Goal: Obtain resource: Obtain resource

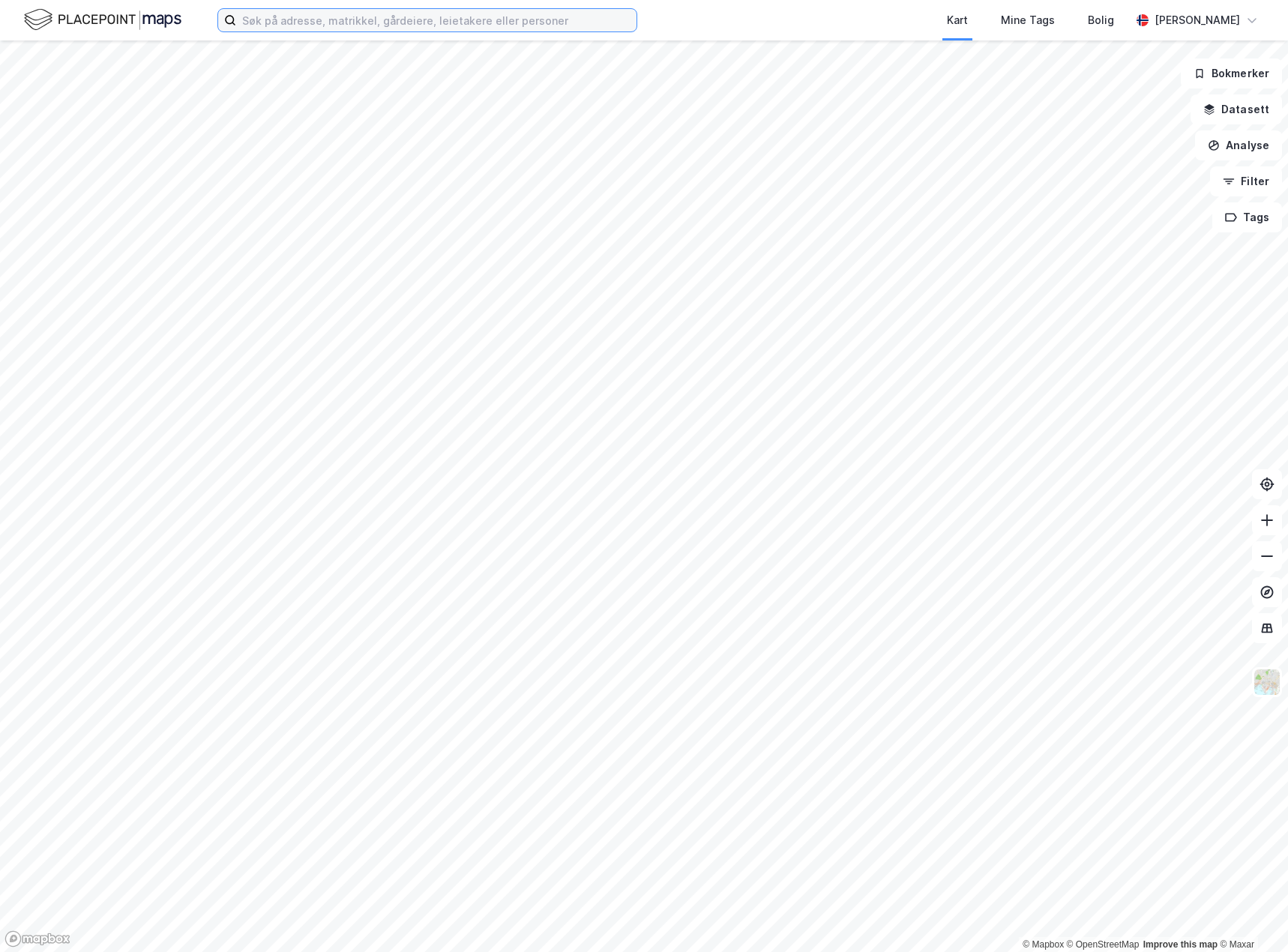
click at [532, 26] on input at bounding box center [436, 20] width 400 height 23
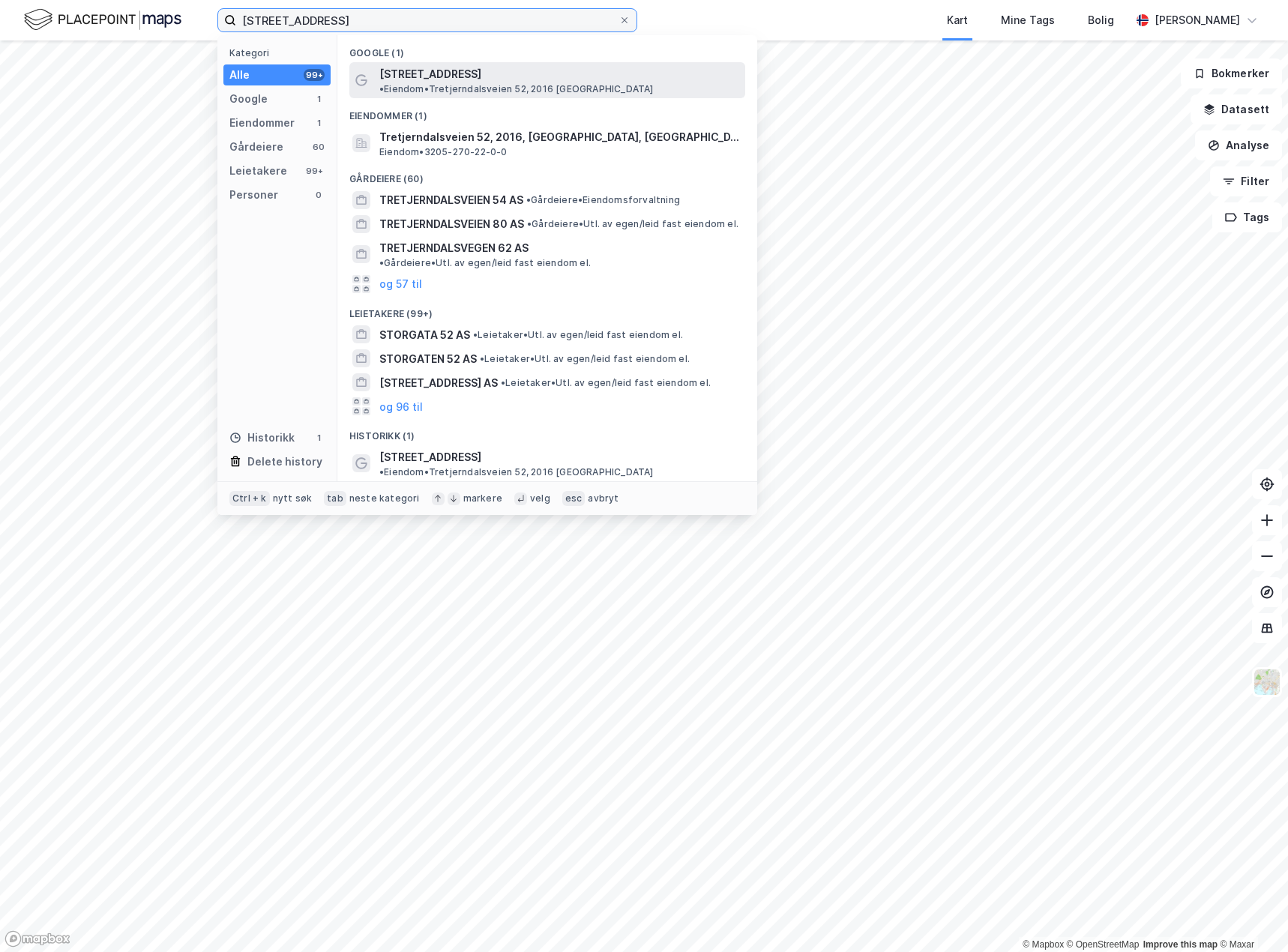
type input "[STREET_ADDRESS]"
click at [568, 83] on span "• Eiendom • [STREET_ADDRESS], 2016 [GEOGRAPHIC_DATA]" at bounding box center [516, 89] width 275 height 12
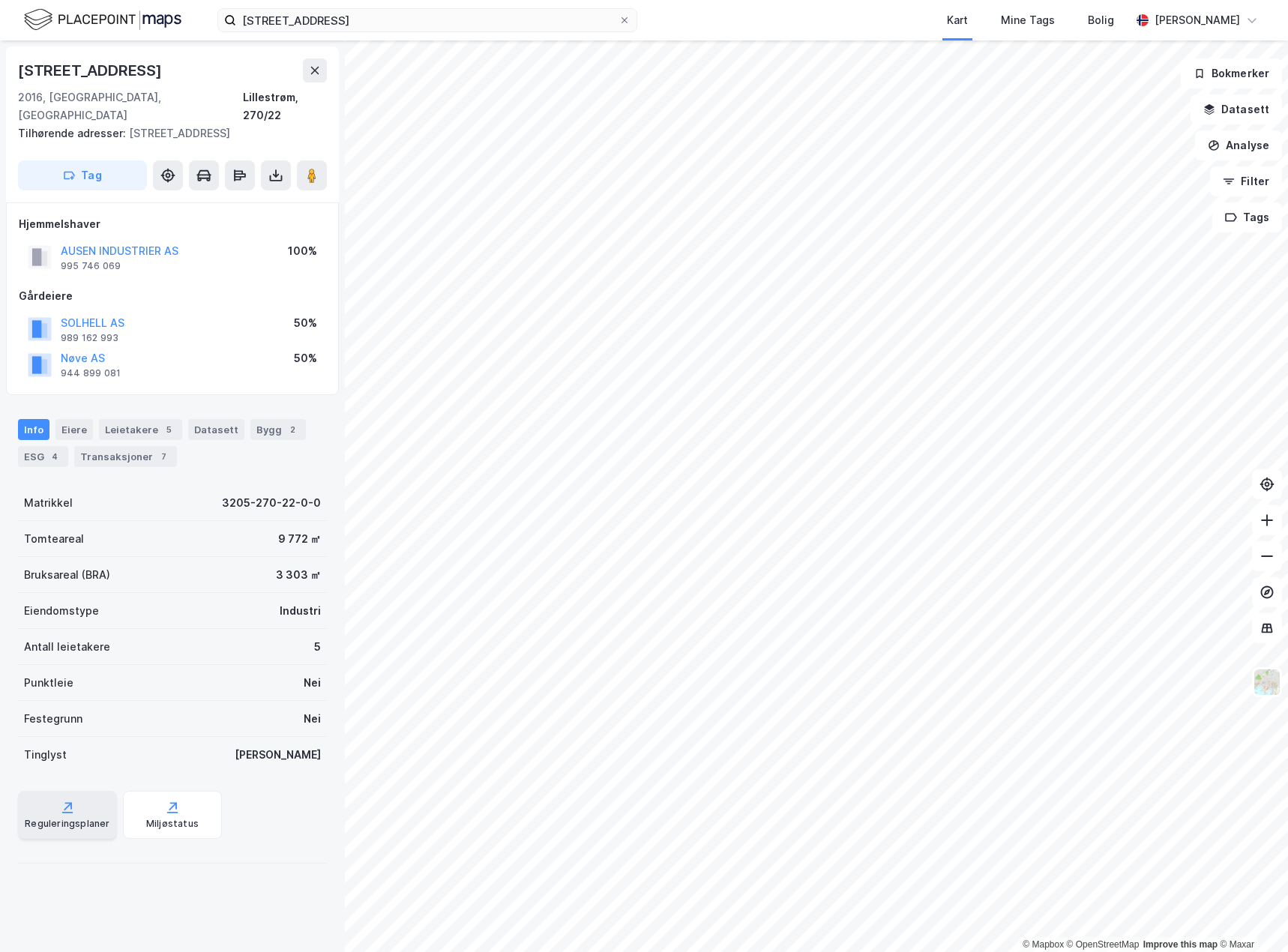
click at [61, 799] on icon at bounding box center [68, 807] width 15 height 15
click at [277, 173] on icon at bounding box center [276, 174] width 6 height 4
click at [230, 199] on div "Last ned grunnbok" at bounding box center [202, 205] width 87 height 12
click at [245, 223] on div "Last ned matrikkelrapport" at bounding box center [220, 229] width 123 height 12
click at [246, 223] on div "Last ned matrikkelrapport" at bounding box center [220, 229] width 123 height 12
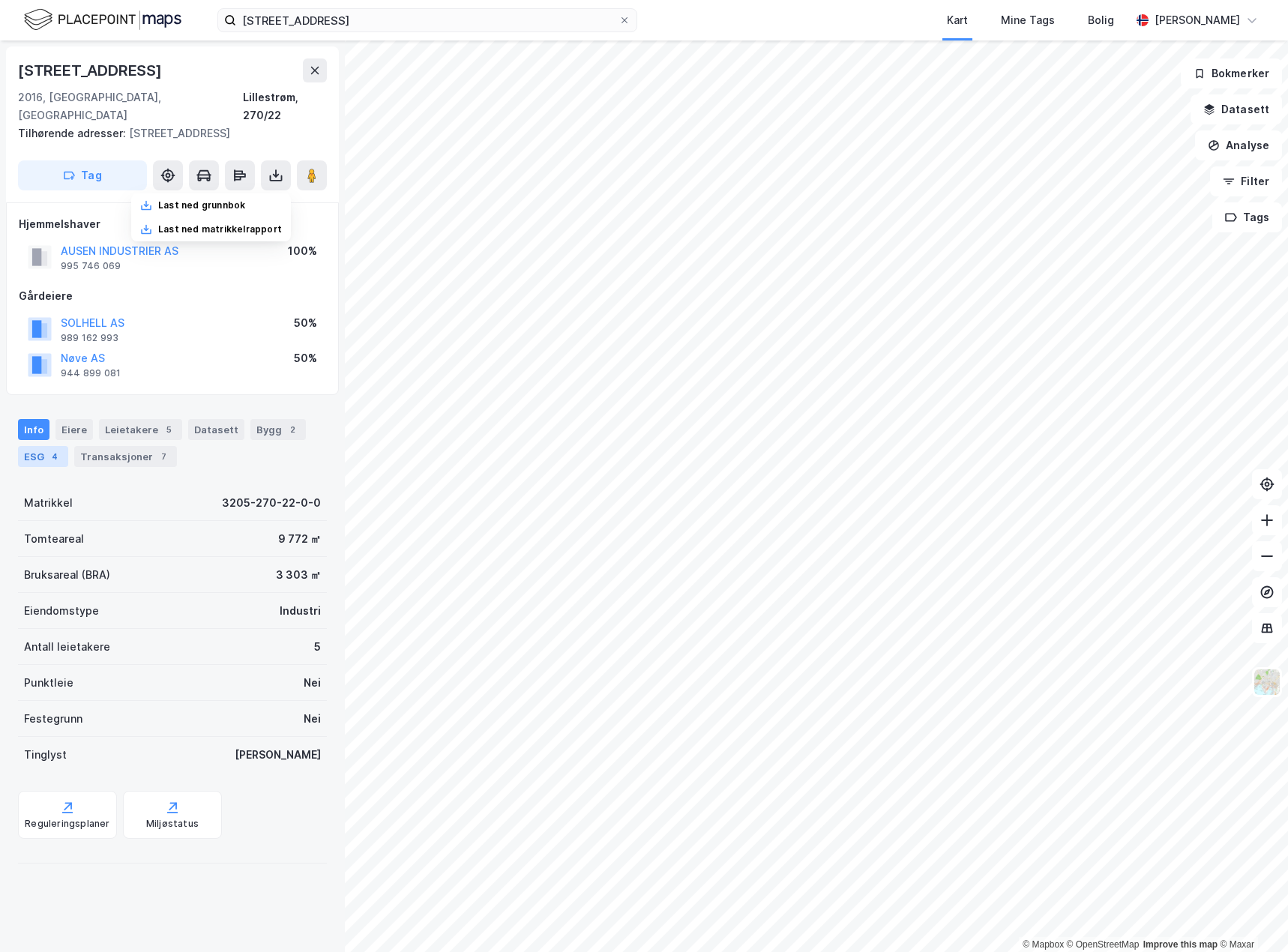
click at [49, 449] on div "4" at bounding box center [55, 456] width 15 height 15
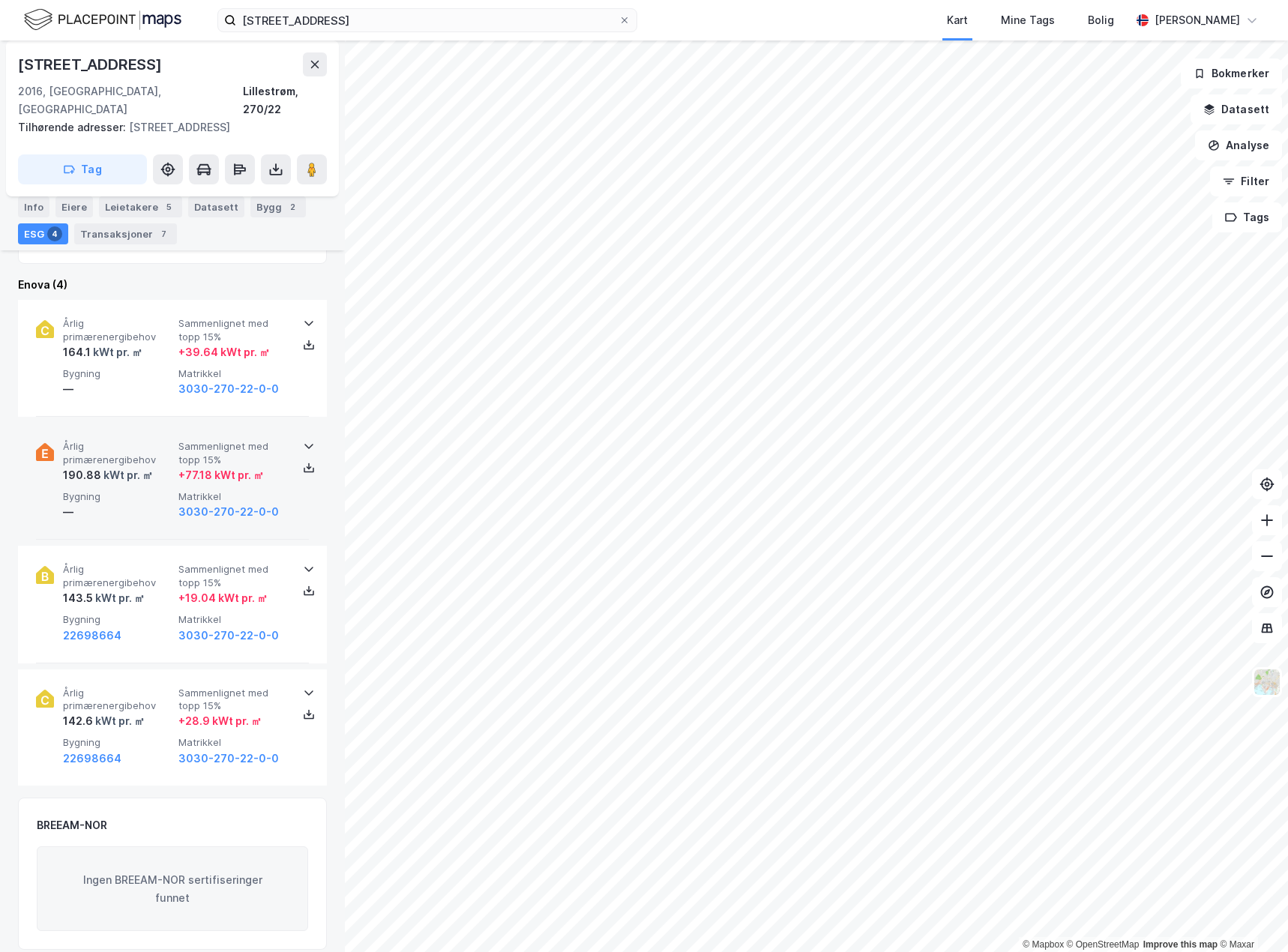
scroll to position [525, 0]
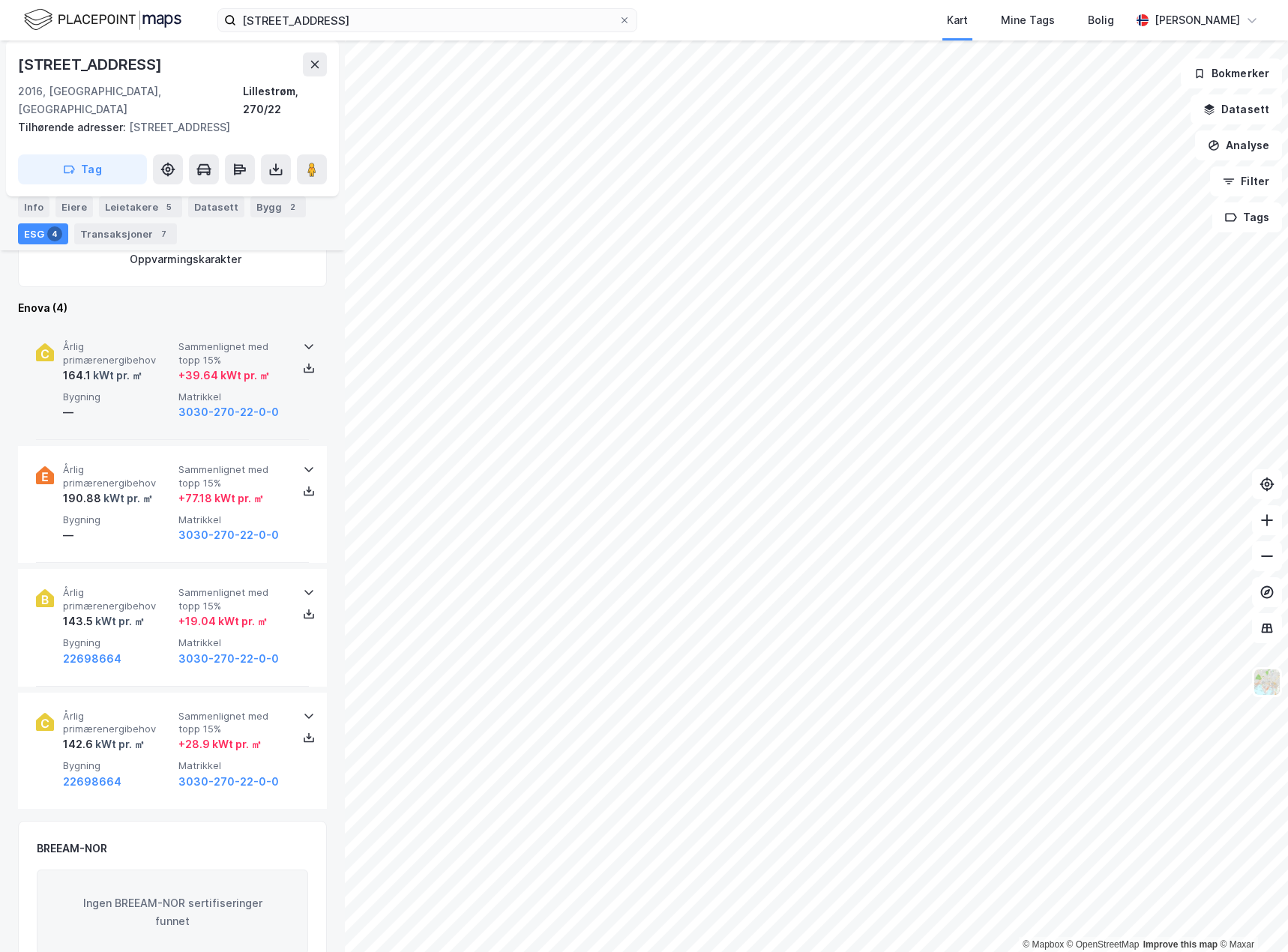
click at [116, 390] on span "Bygning" at bounding box center [117, 396] width 109 height 13
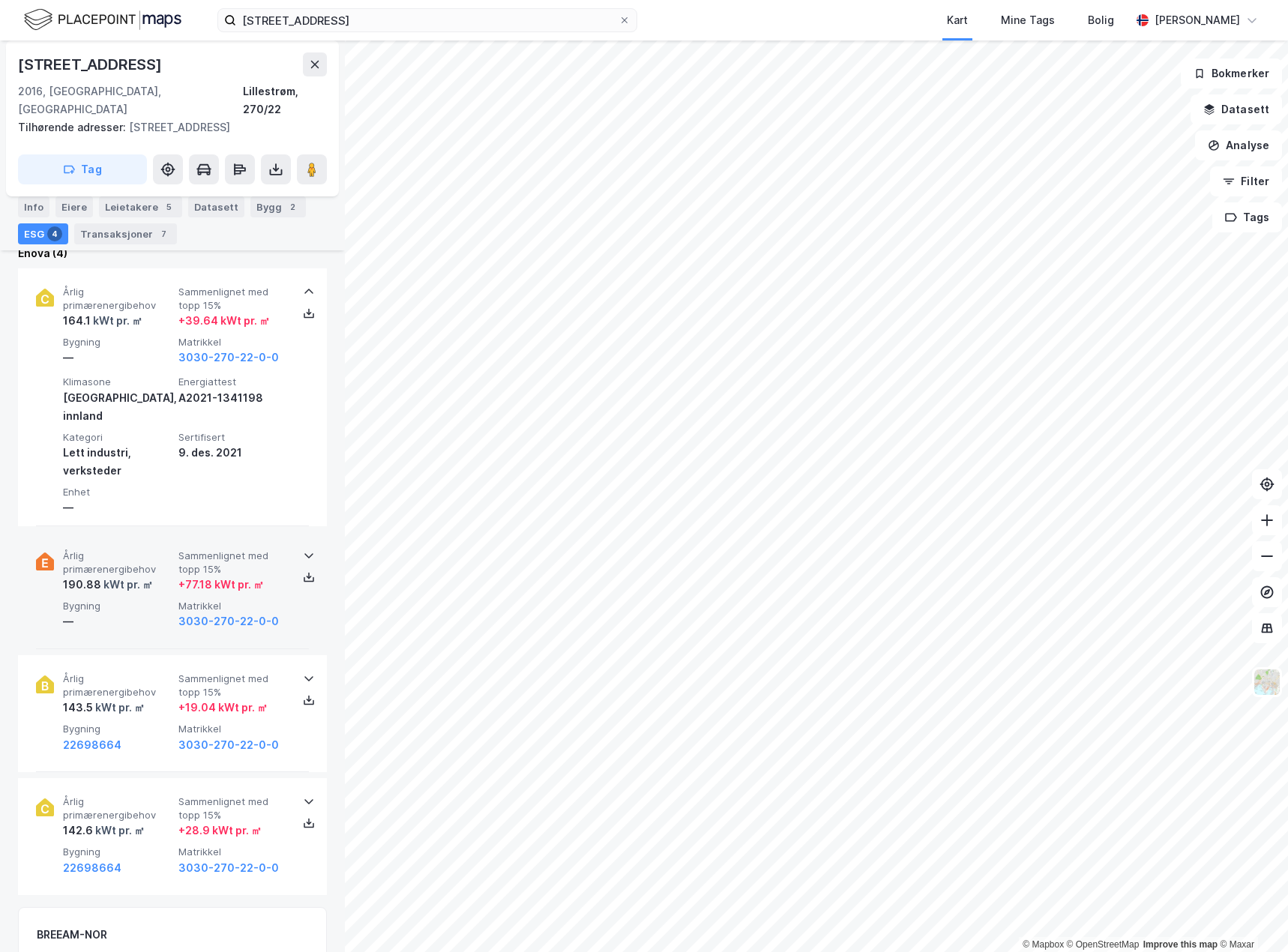
scroll to position [599, 0]
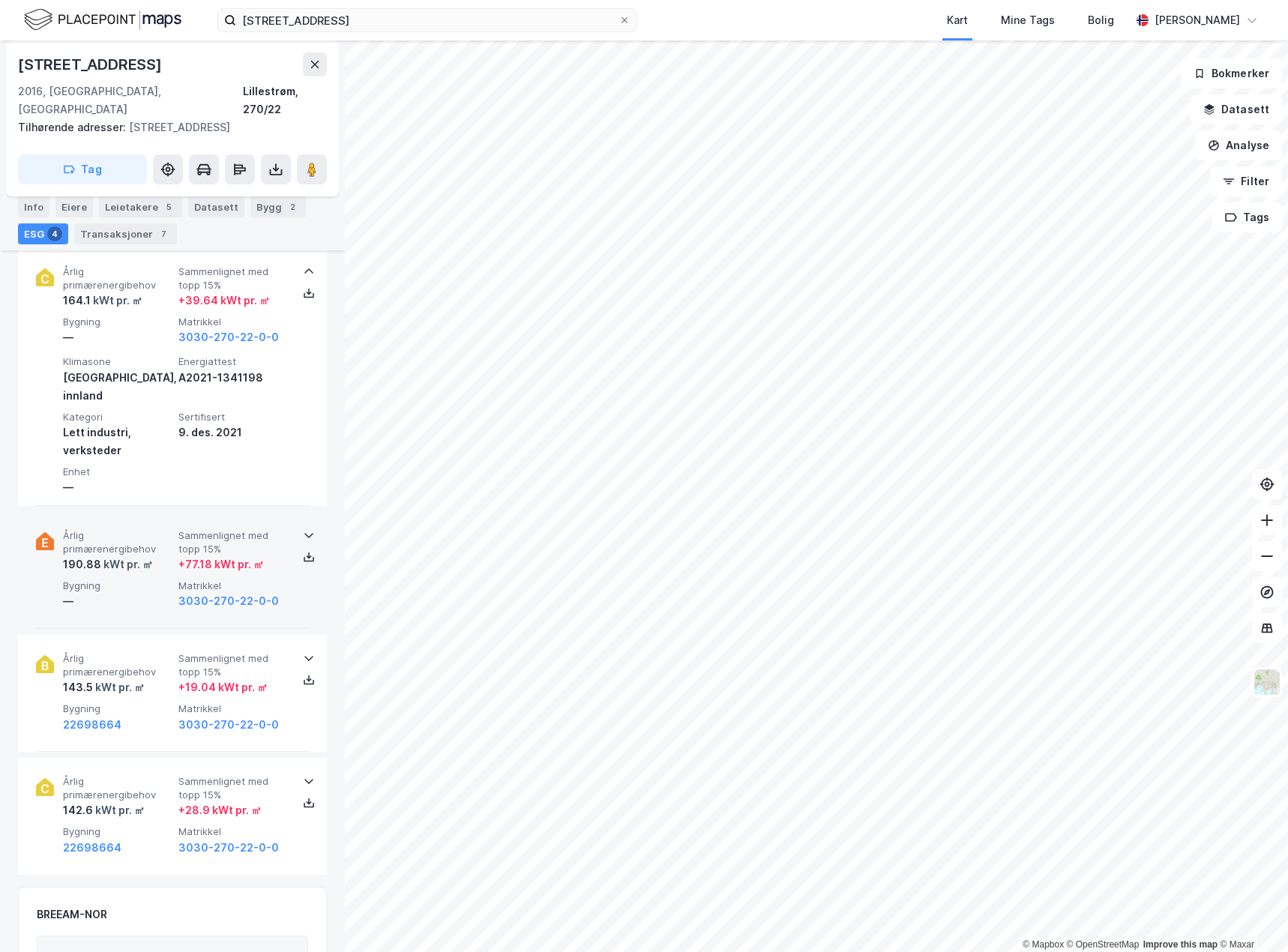
click at [136, 592] on div "—" at bounding box center [117, 601] width 109 height 18
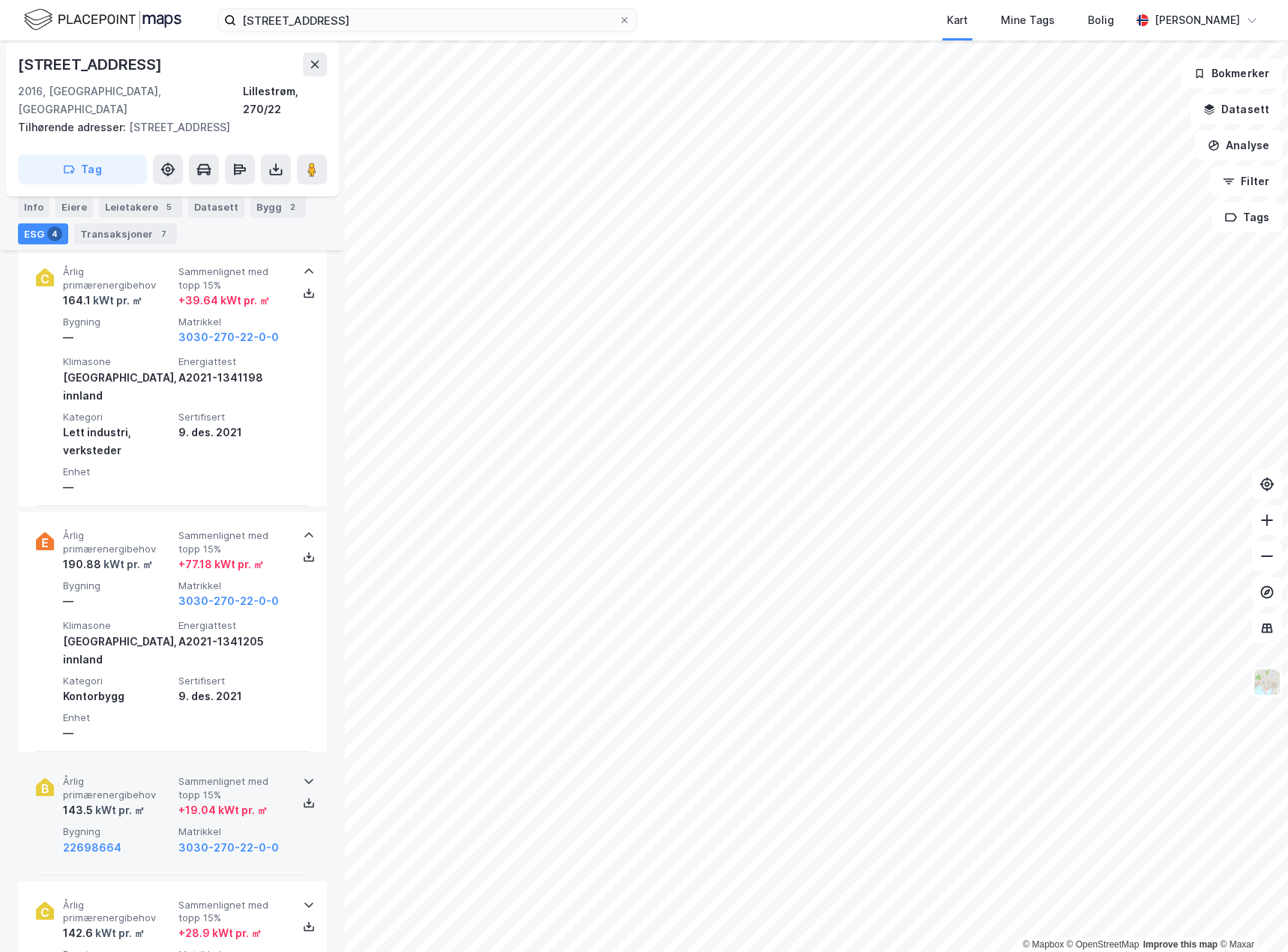
click at [148, 838] on div "22698664" at bounding box center [117, 847] width 109 height 18
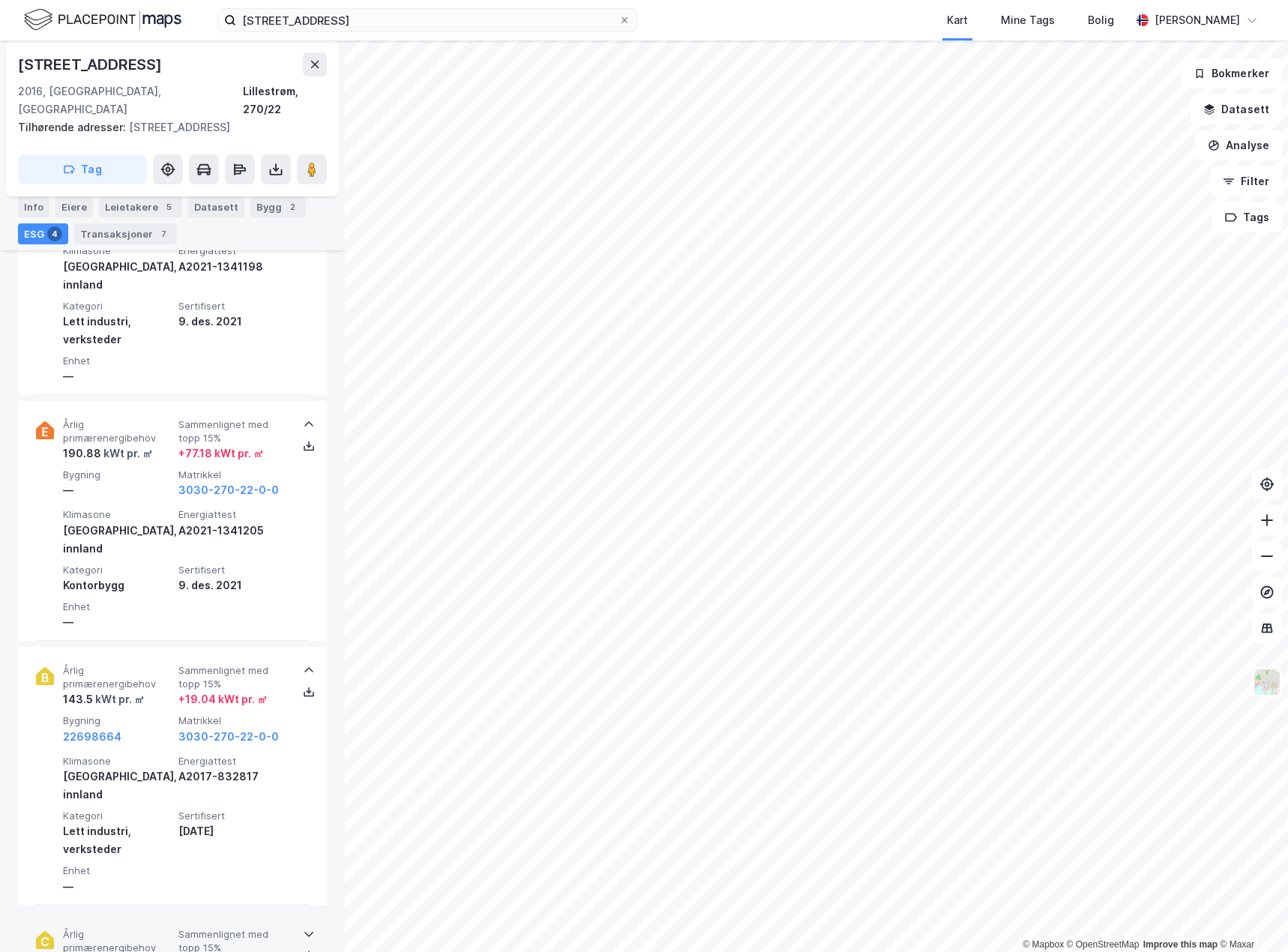
scroll to position [899, 0]
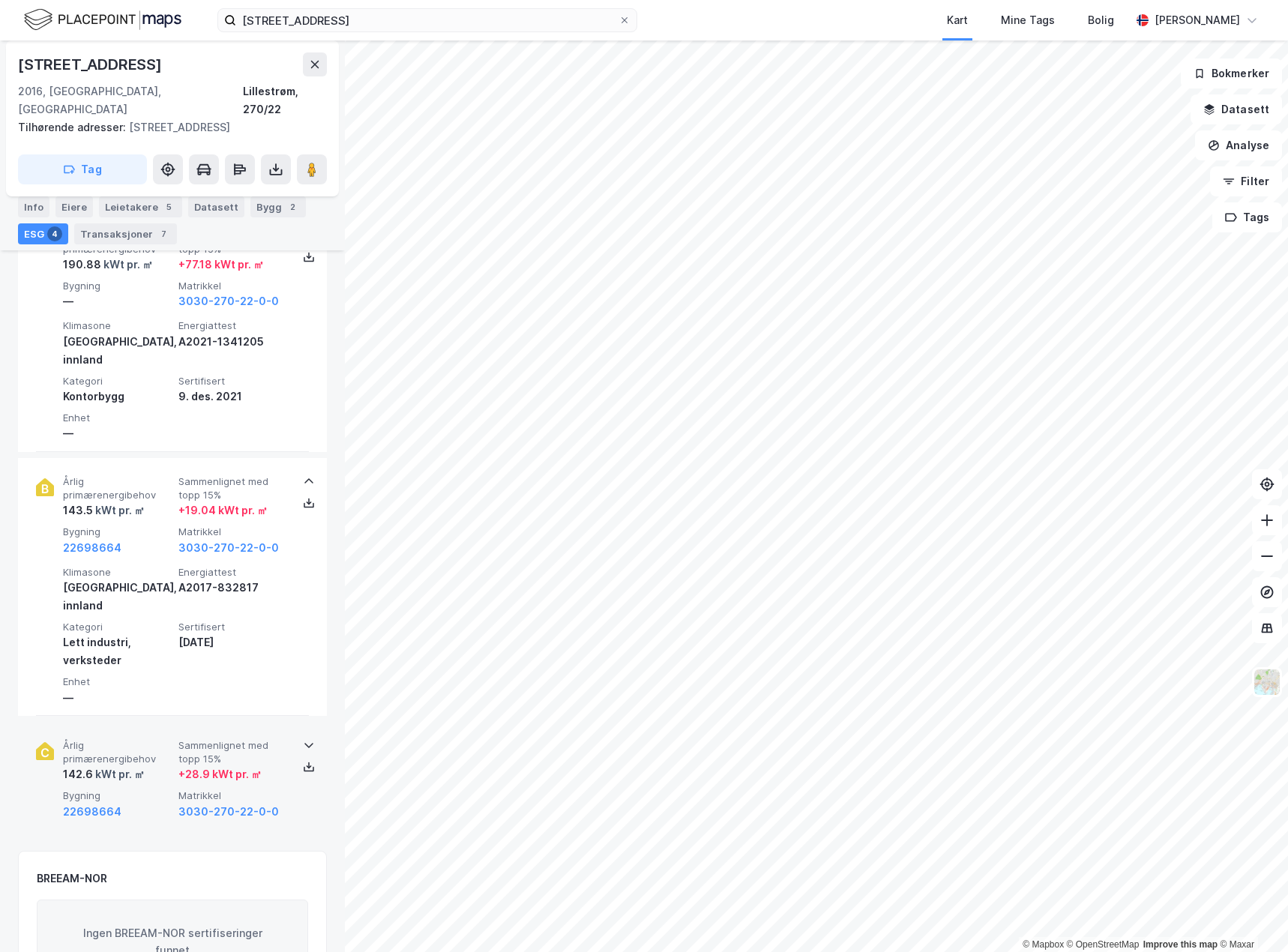
click at [158, 789] on span "Bygning" at bounding box center [117, 795] width 109 height 13
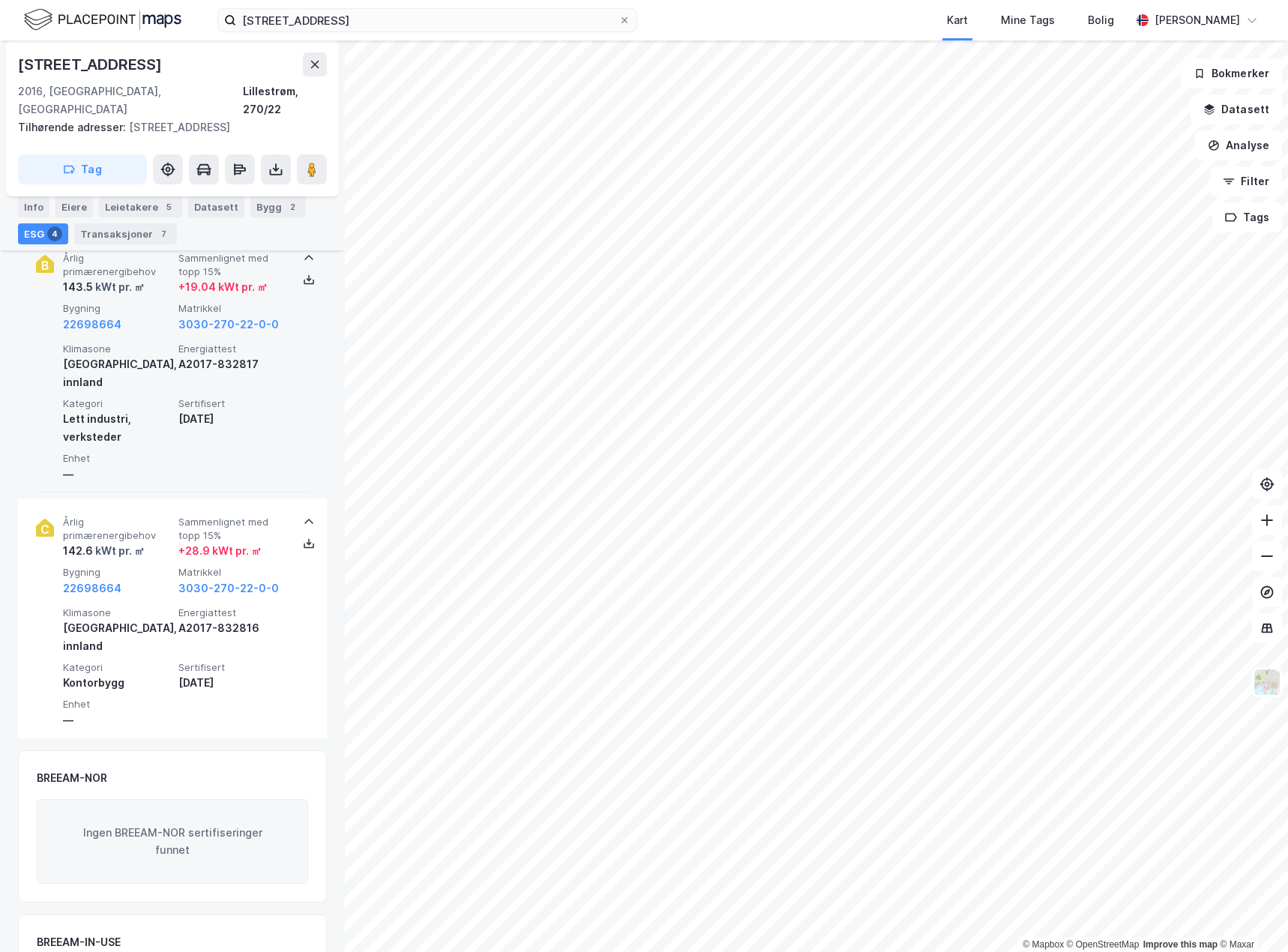
scroll to position [1124, 0]
